Goal: Find specific page/section: Find specific page/section

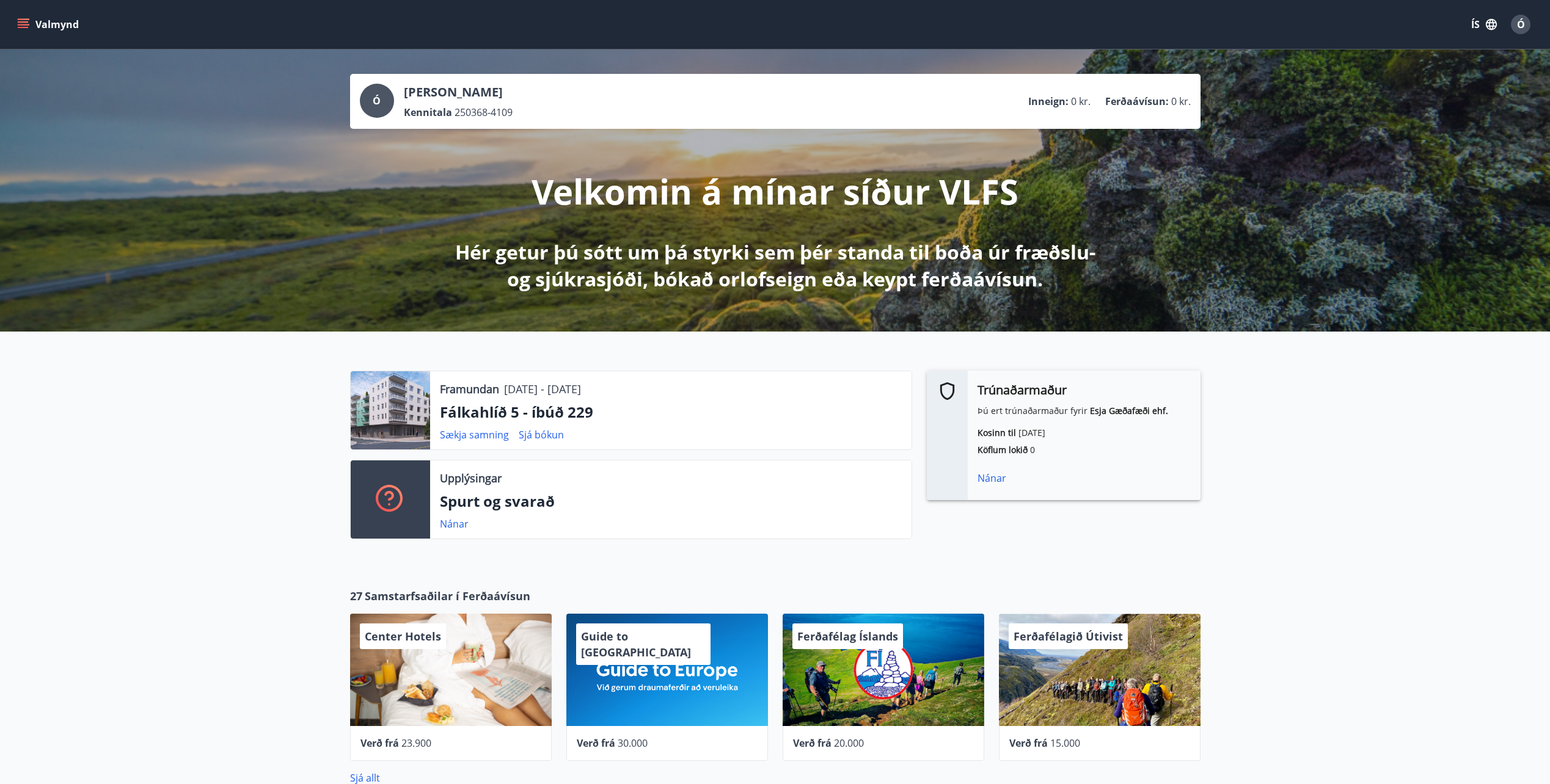
click at [49, 30] on button "Valmynd" at bounding box center [49, 24] width 69 height 22
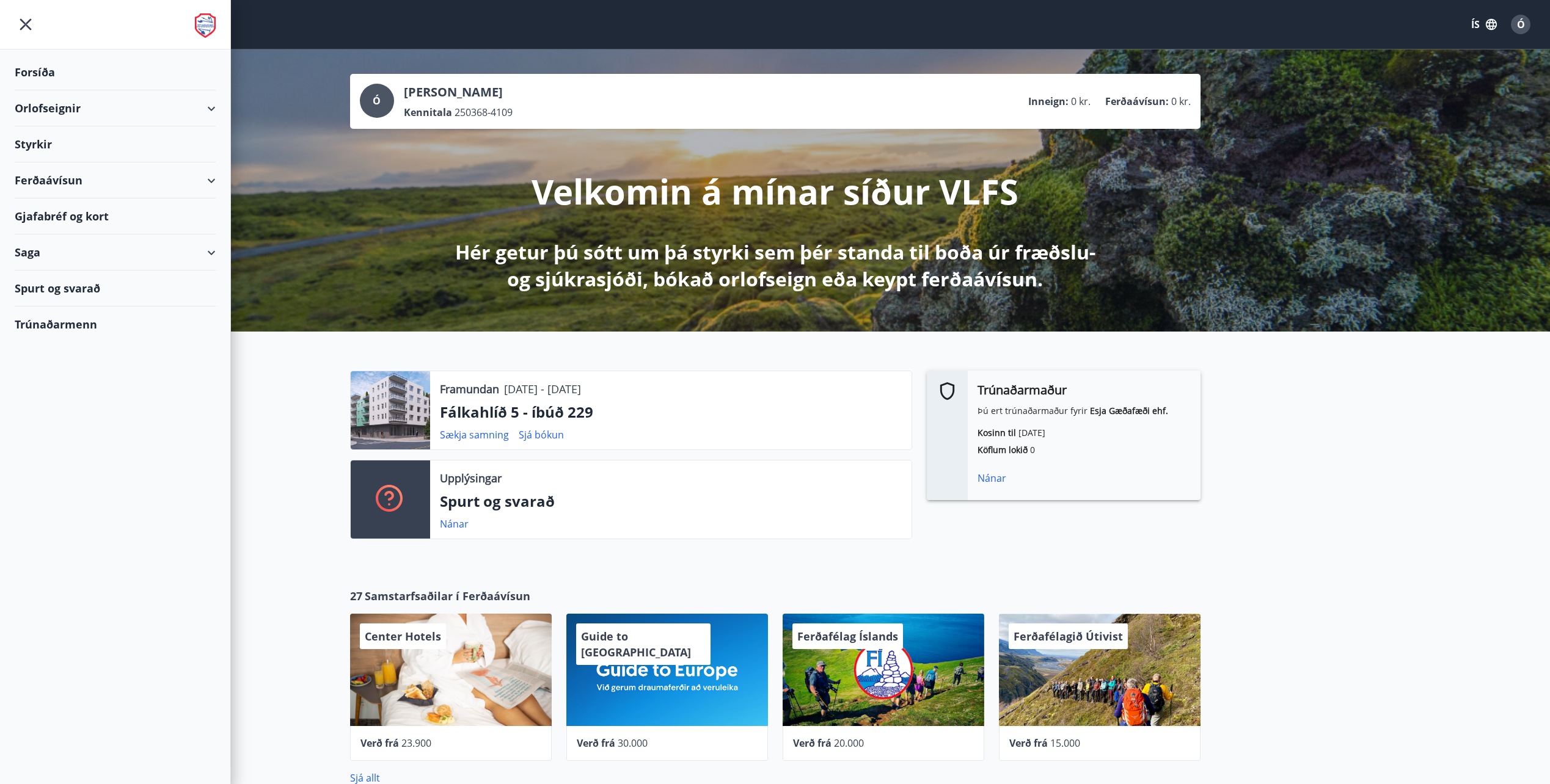
click at [49, 139] on div "Styrkir" at bounding box center [115, 145] width 201 height 36
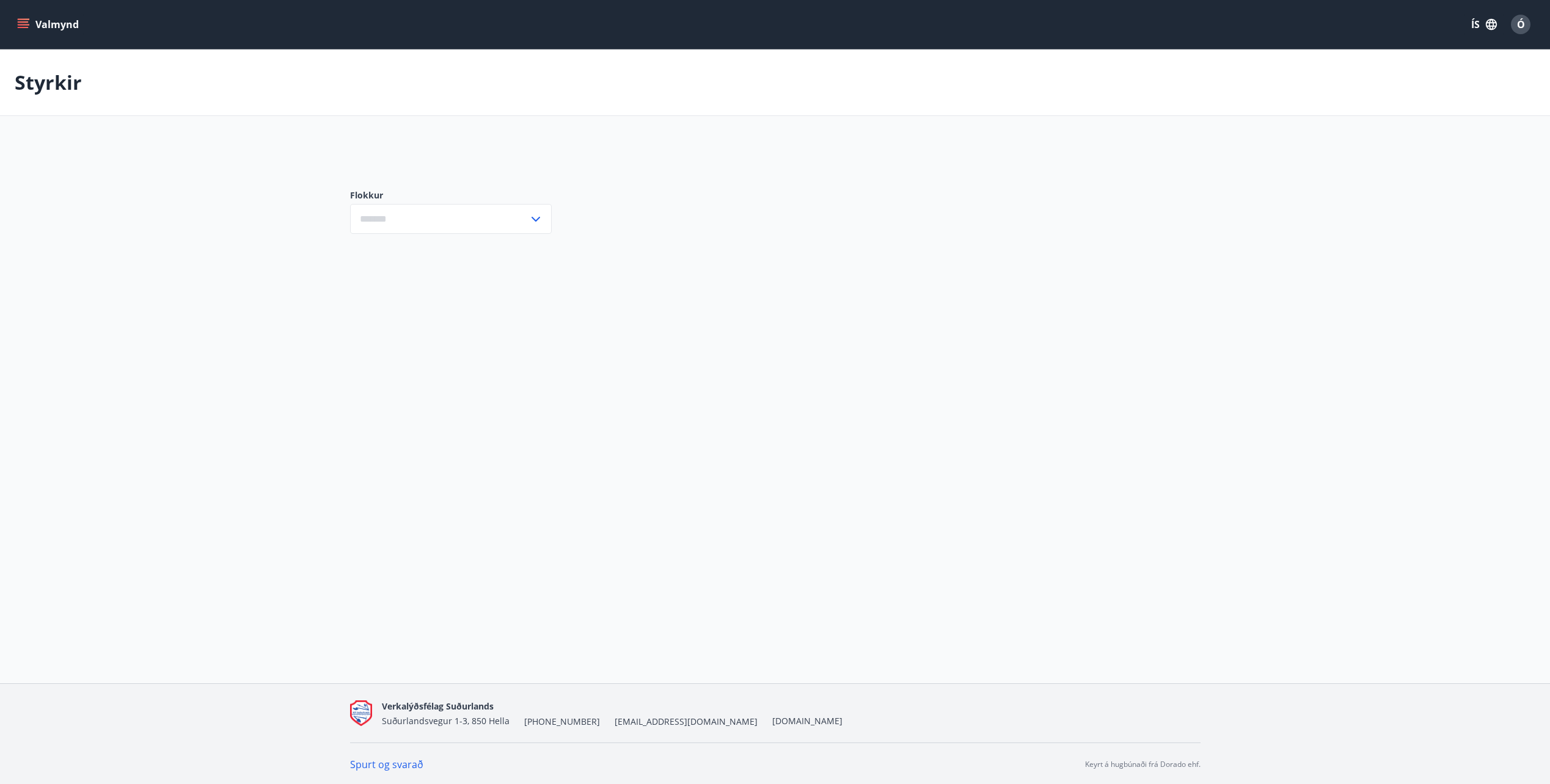
type input "***"
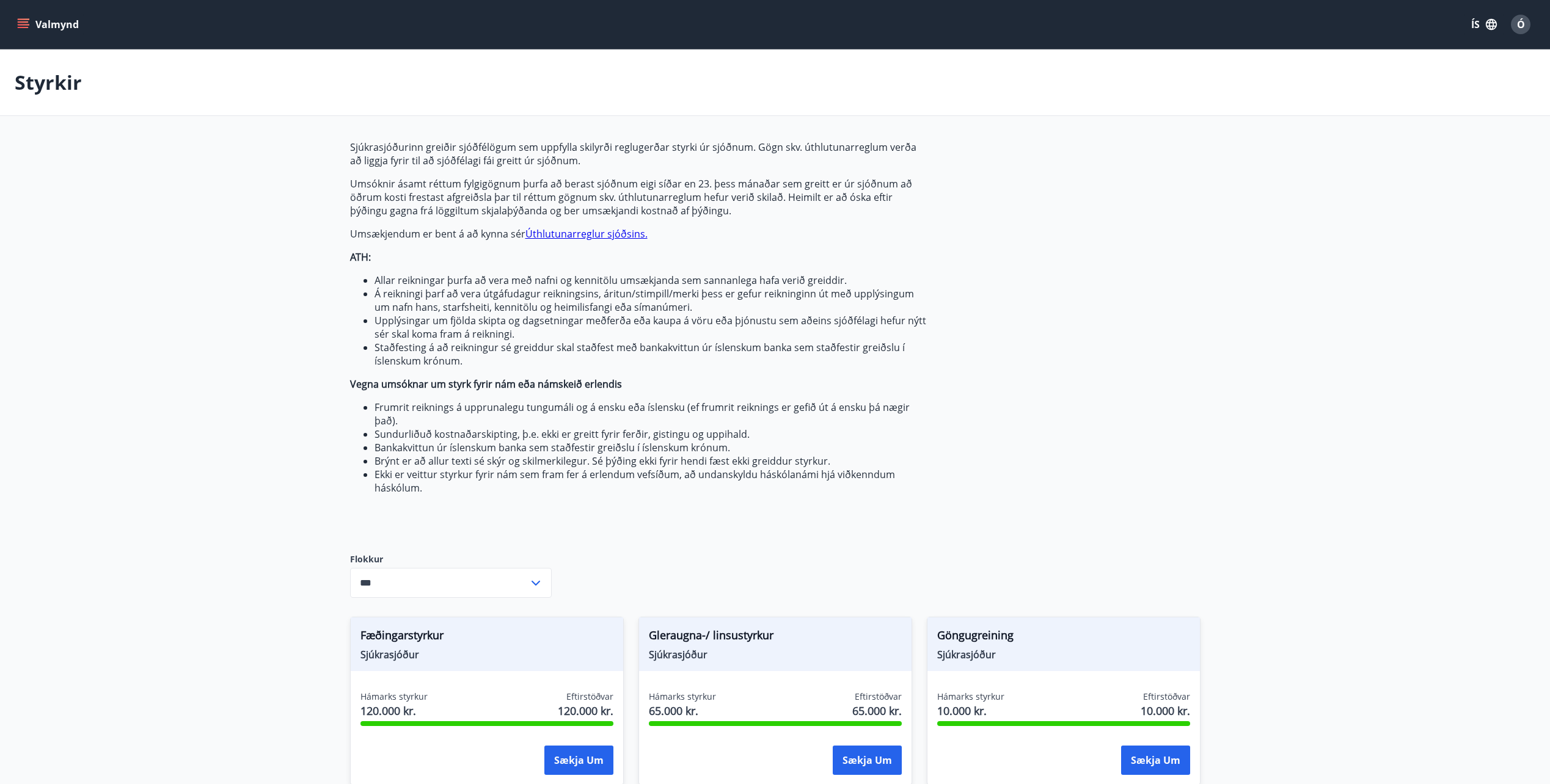
click at [33, 32] on div "Valmynd ÍS Ó" at bounding box center [775, 25] width 1520 height 30
click at [32, 30] on button "Valmynd" at bounding box center [49, 24] width 69 height 22
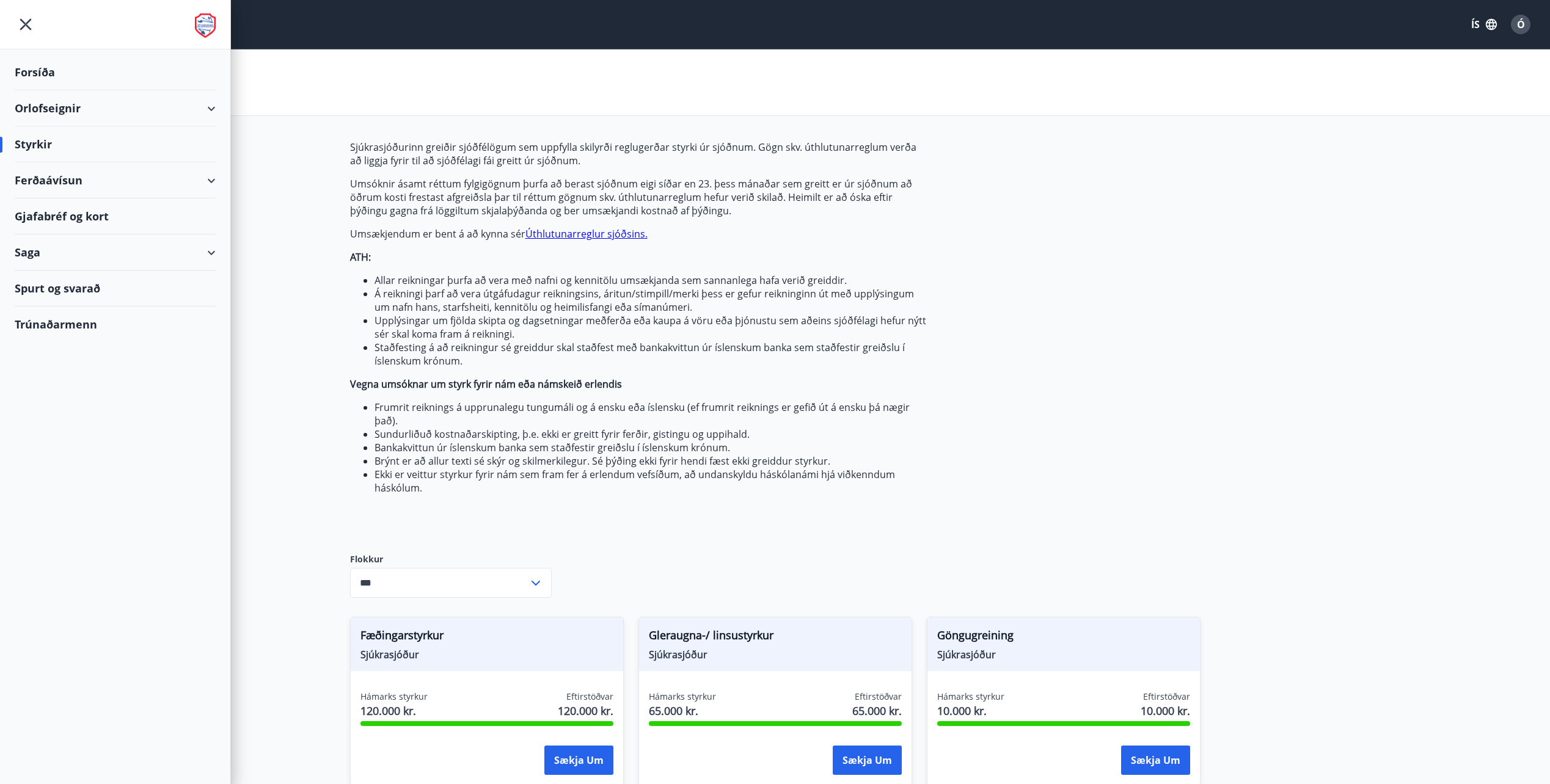
click at [25, 254] on div "Saga" at bounding box center [115, 252] width 201 height 36
click at [39, 305] on div "Bókanir" at bounding box center [115, 308] width 182 height 25
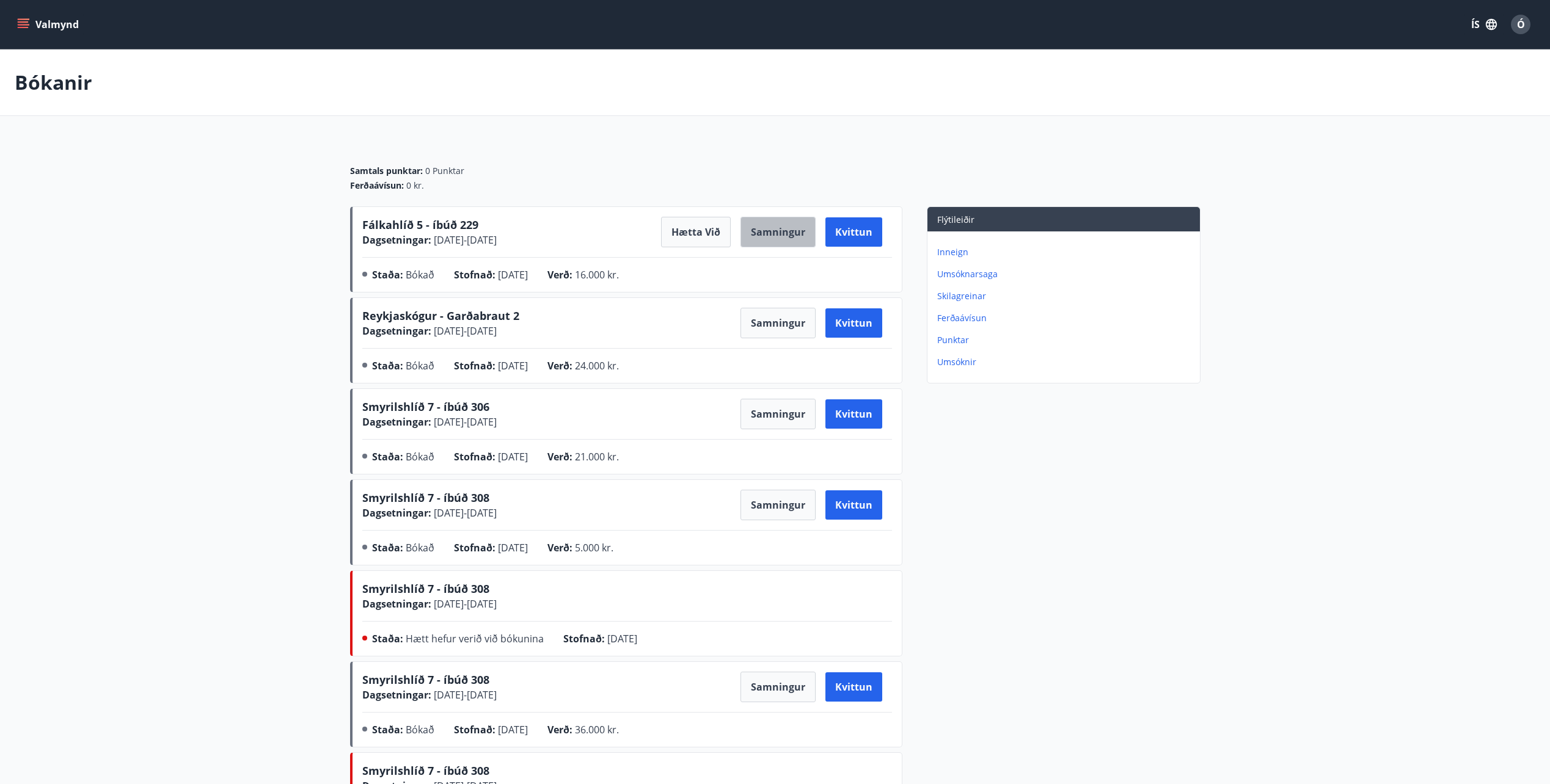
click at [783, 233] on button "Samningur" at bounding box center [777, 232] width 75 height 30
